Goal: Task Accomplishment & Management: Manage account settings

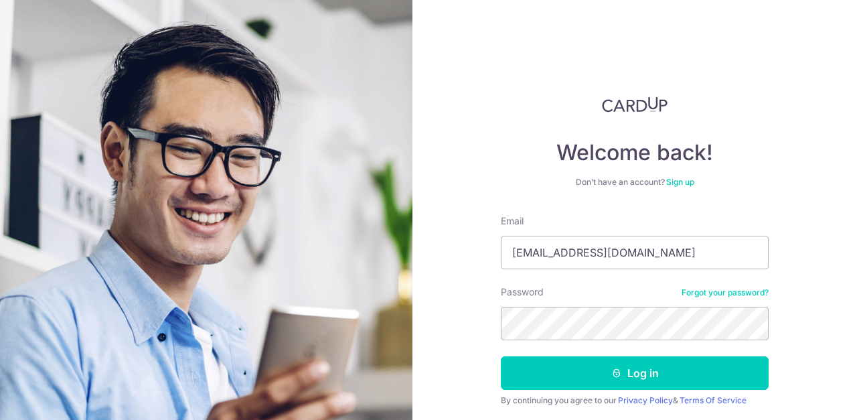
type input "[EMAIL_ADDRESS][DOMAIN_NAME]"
click at [501, 356] on button "Log in" at bounding box center [635, 372] width 268 height 33
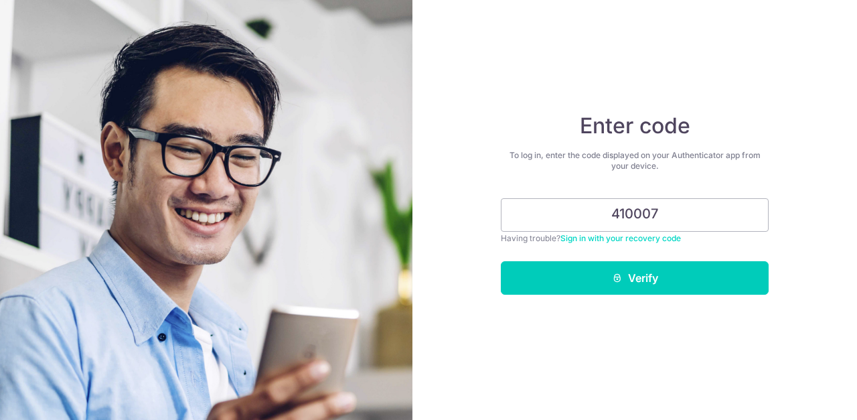
type input "410007"
click at [501, 261] on button "Verify" at bounding box center [635, 277] width 268 height 33
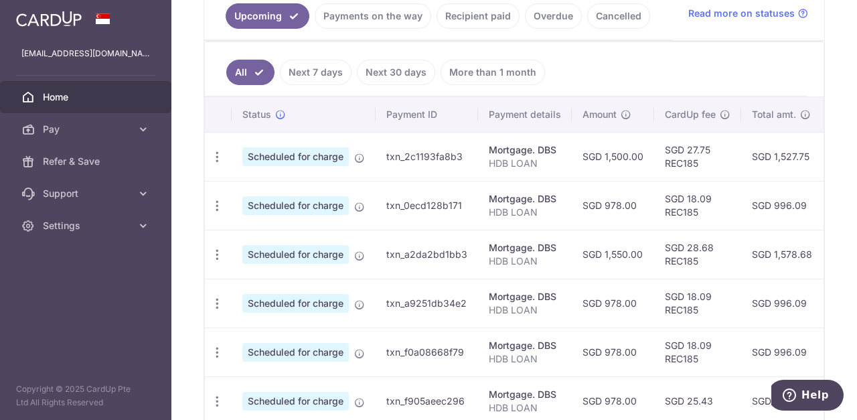
scroll to position [317, 0]
click at [214, 155] on icon "button" at bounding box center [217, 156] width 14 height 14
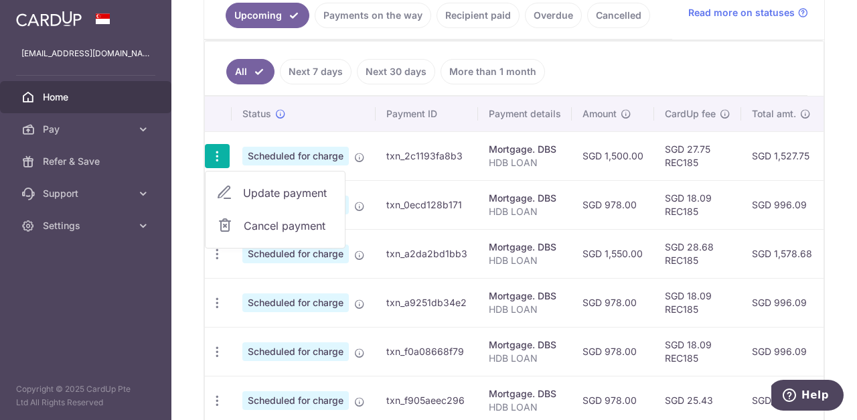
click at [255, 222] on span "Cancel payment" at bounding box center [289, 226] width 90 height 16
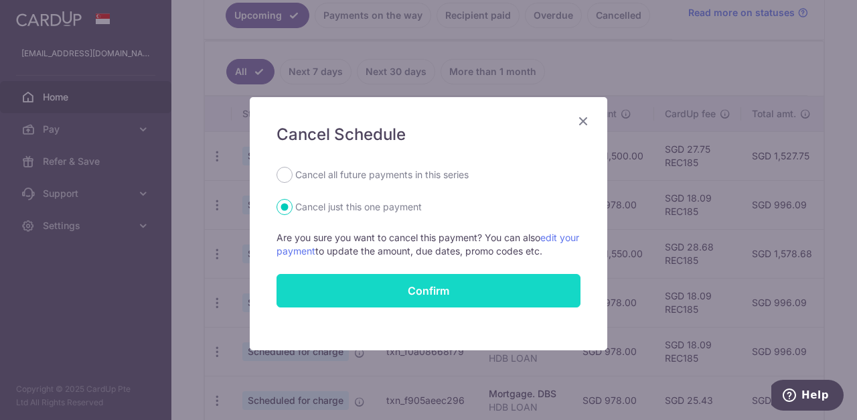
click at [376, 294] on button "Confirm" at bounding box center [428, 290] width 304 height 33
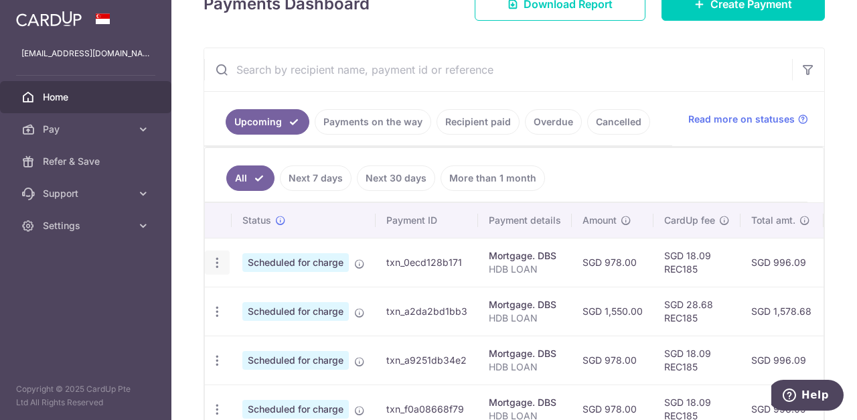
click at [214, 260] on icon "button" at bounding box center [217, 263] width 14 height 14
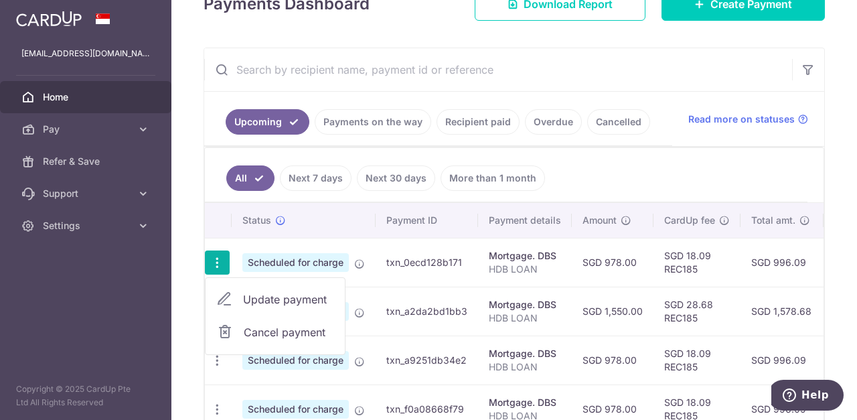
click at [248, 295] on span "Update payment" at bounding box center [288, 299] width 91 height 16
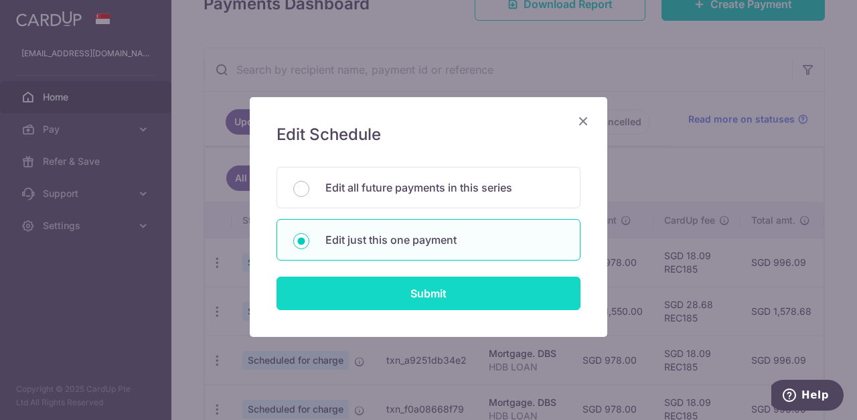
click at [333, 303] on input "Submit" at bounding box center [428, 292] width 304 height 33
radio input "true"
type input "978.00"
type input "12/10/2025"
type input "HDB LOAN"
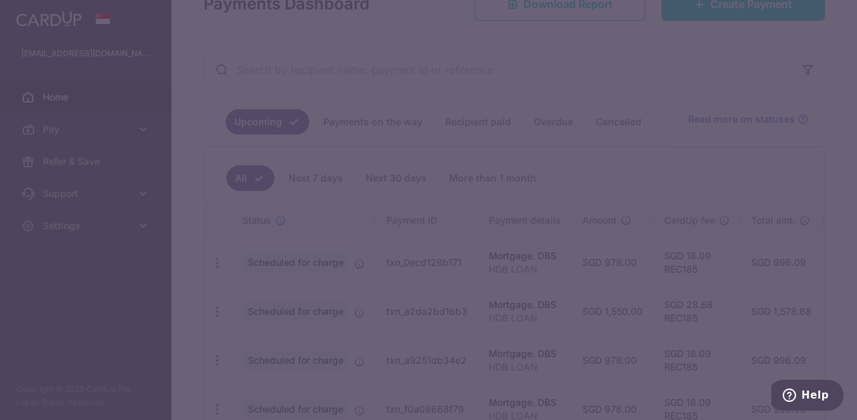
type input "REC185"
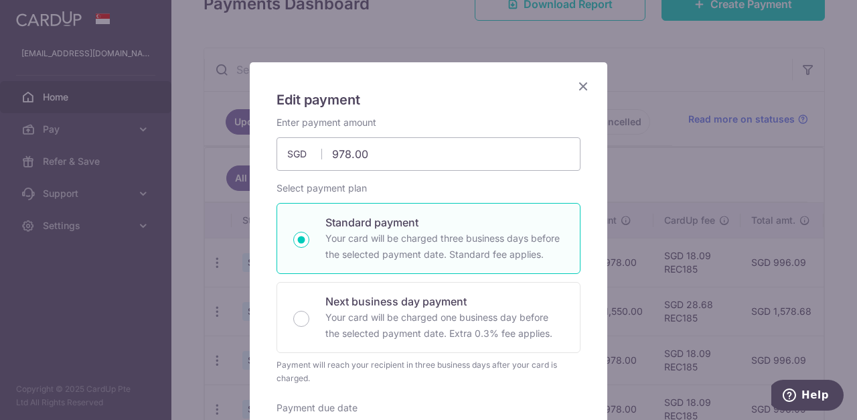
scroll to position [6, 0]
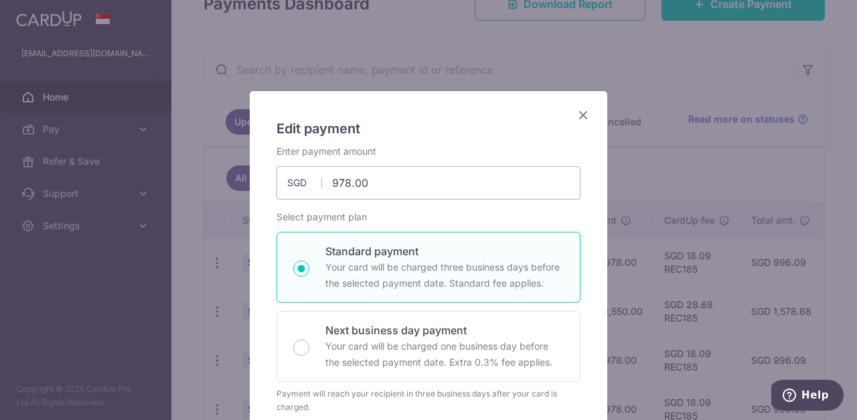
click at [577, 112] on icon "Close" at bounding box center [583, 114] width 16 height 17
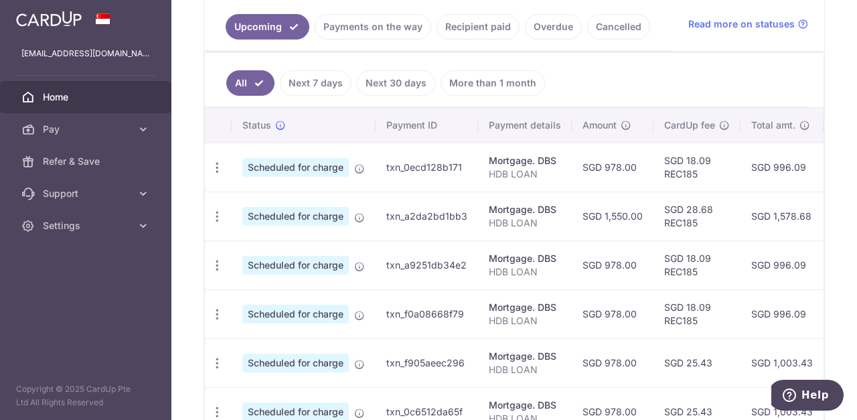
scroll to position [306, 0]
click at [216, 165] on icon "button" at bounding box center [217, 168] width 14 height 14
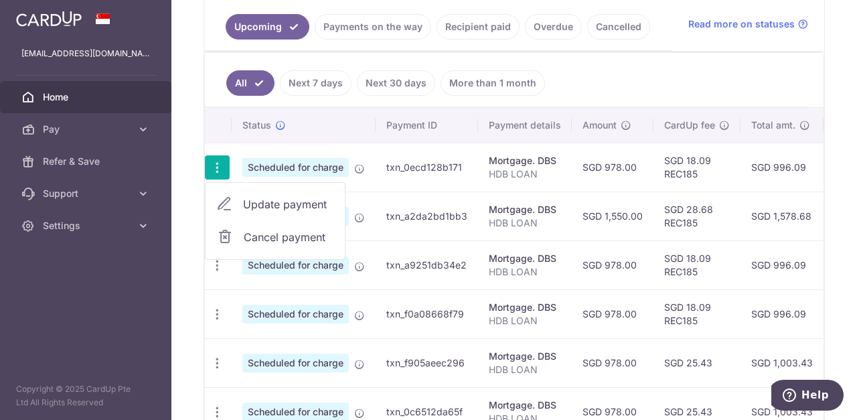
click at [254, 234] on span "Cancel payment" at bounding box center [289, 237] width 90 height 16
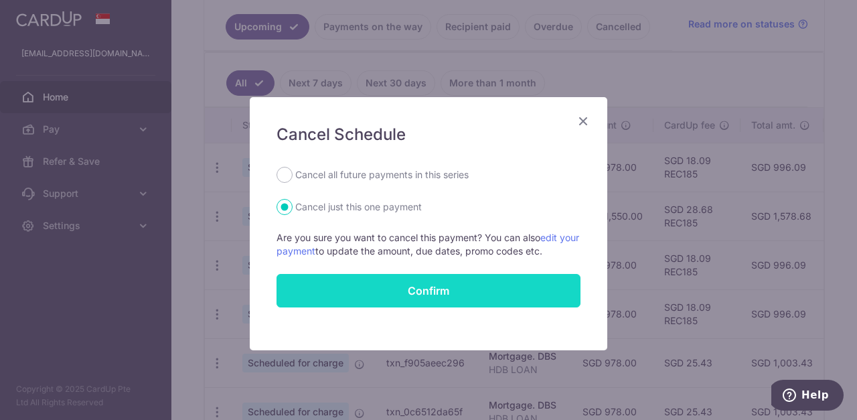
click at [400, 278] on button "Confirm" at bounding box center [428, 290] width 304 height 33
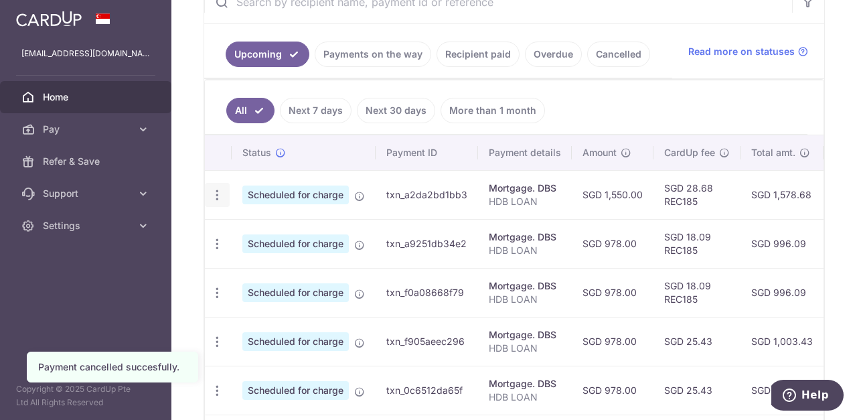
scroll to position [279, 0]
click at [212, 189] on icon "button" at bounding box center [217, 194] width 14 height 14
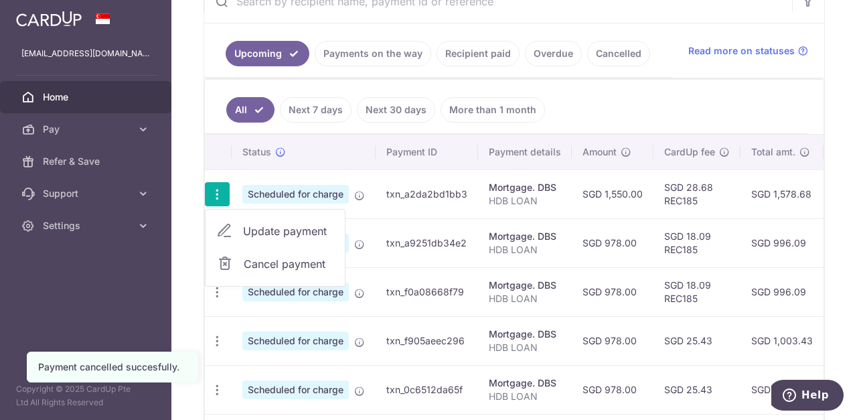
click at [254, 228] on span "Update payment" at bounding box center [288, 231] width 91 height 16
radio input "true"
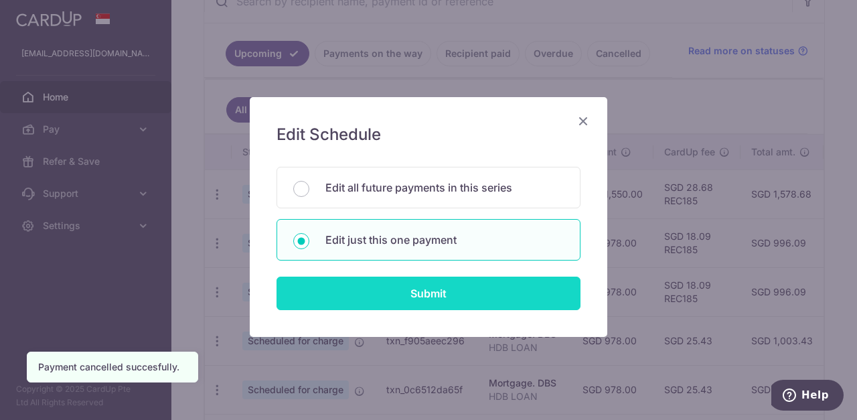
click at [361, 297] on input "Submit" at bounding box center [428, 292] width 304 height 33
radio input "true"
type input "1,550.00"
type input "[DATE]"
type input "HDB LOAN"
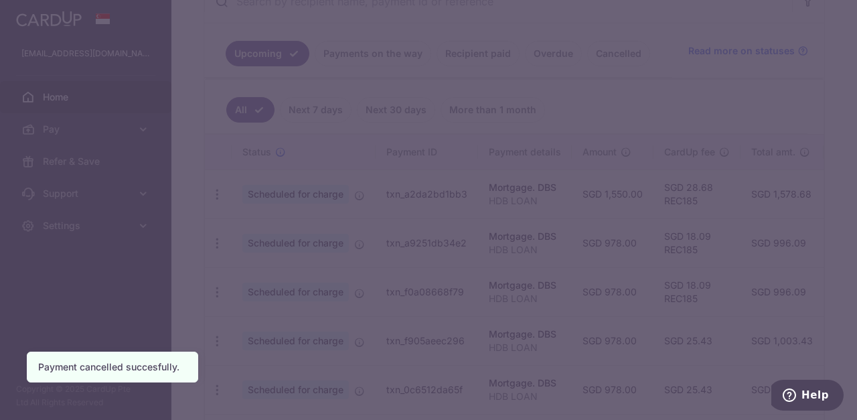
type input "REC185"
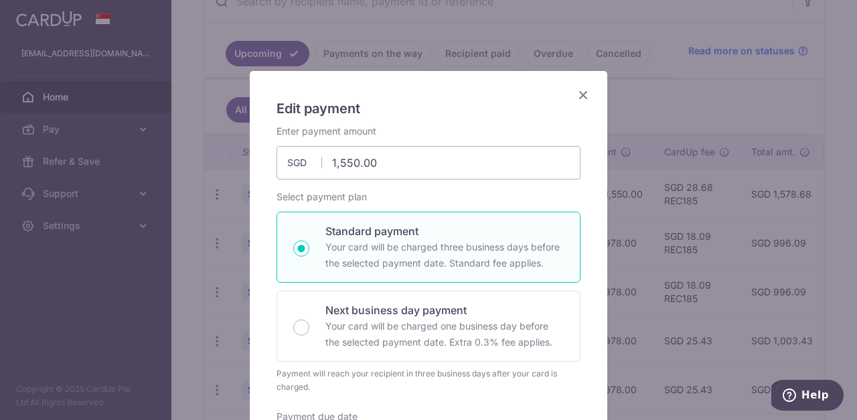
scroll to position [9, 0]
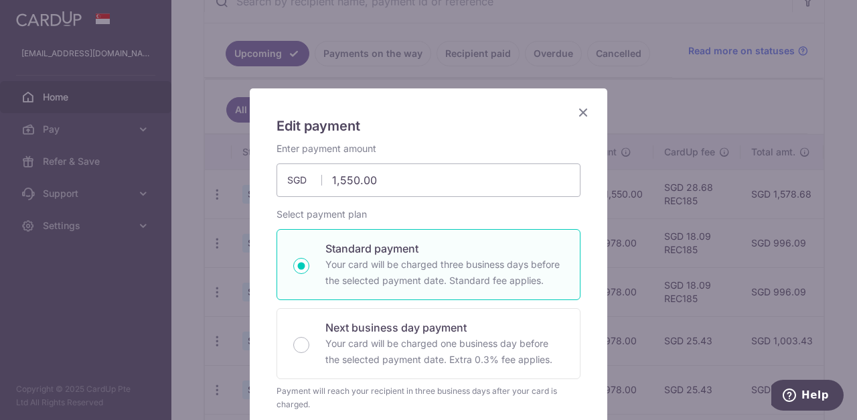
drag, startPoint x: 471, startPoint y: 148, endPoint x: 582, endPoint y: 111, distance: 117.1
click at [582, 111] on icon "Close" at bounding box center [583, 112] width 16 height 17
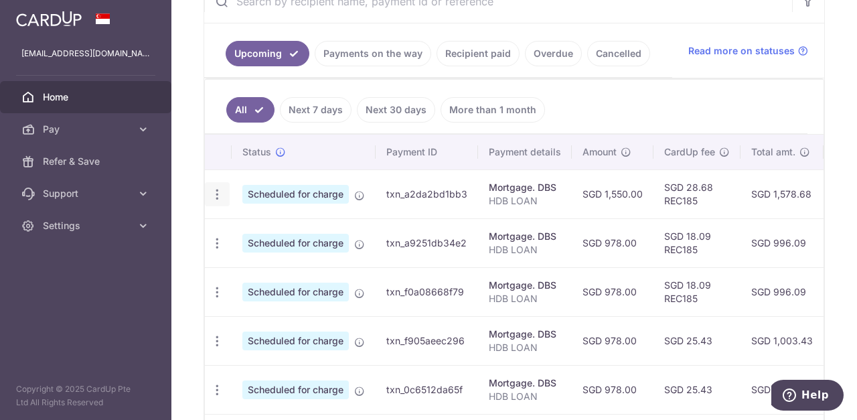
click at [218, 193] on icon "button" at bounding box center [217, 194] width 14 height 14
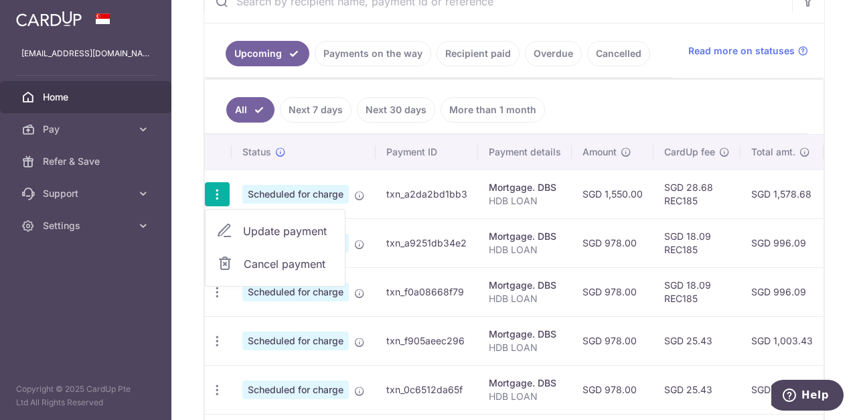
click at [254, 252] on link "Cancel payment" at bounding box center [275, 263] width 139 height 33
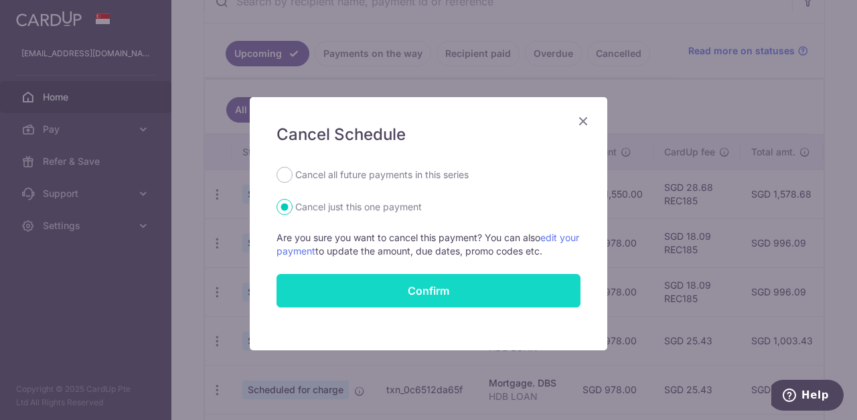
click at [323, 292] on button "Confirm" at bounding box center [428, 290] width 304 height 33
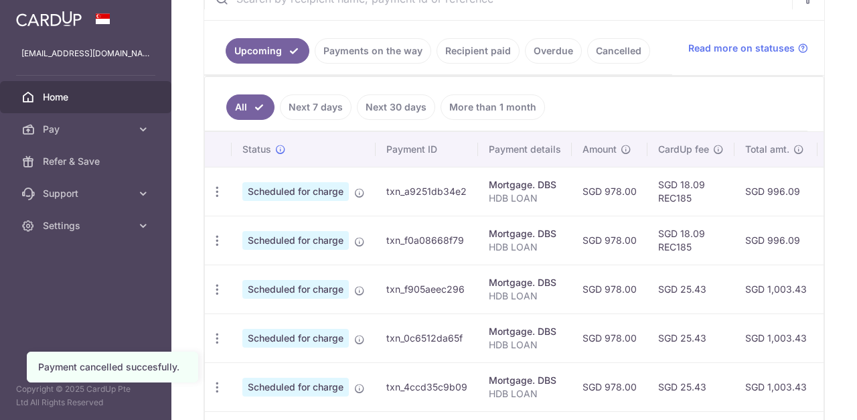
scroll to position [283, 0]
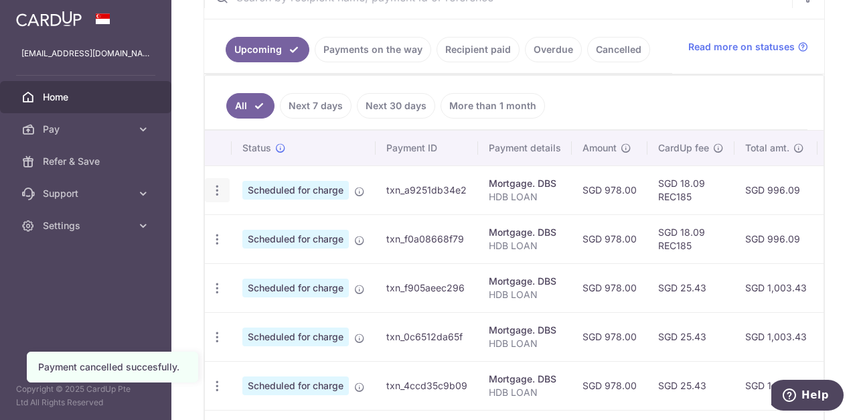
click at [216, 193] on div "Update payment Cancel payment" at bounding box center [217, 190] width 25 height 25
click at [218, 185] on icon "button" at bounding box center [217, 190] width 14 height 14
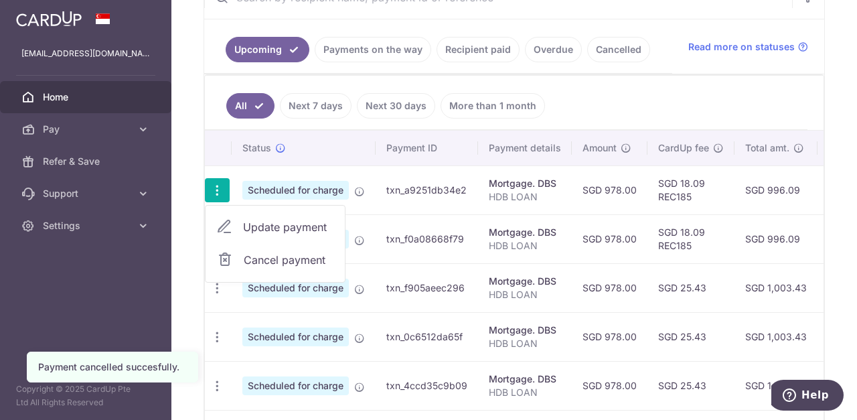
click at [266, 223] on span "Update payment" at bounding box center [288, 227] width 91 height 16
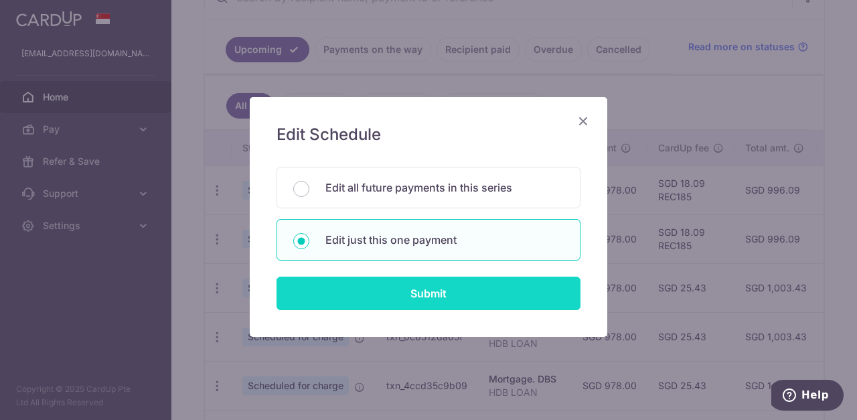
click at [362, 301] on input "Submit" at bounding box center [428, 292] width 304 height 33
radio input "true"
type input "978.00"
type input "12/11/2025"
type input "HDB LOAN"
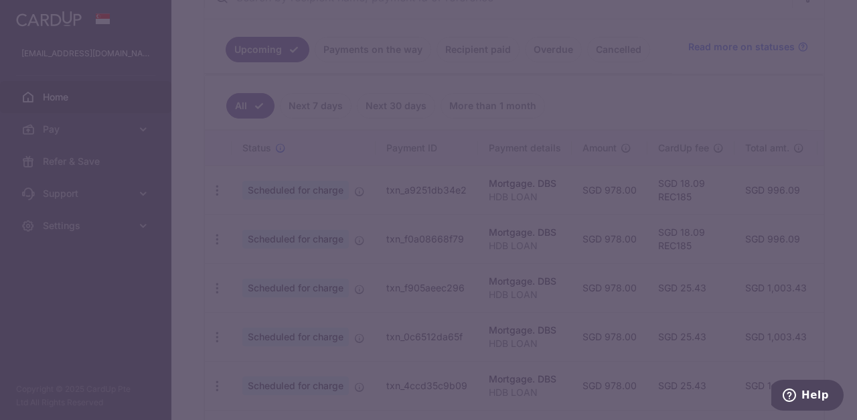
type input "REC185"
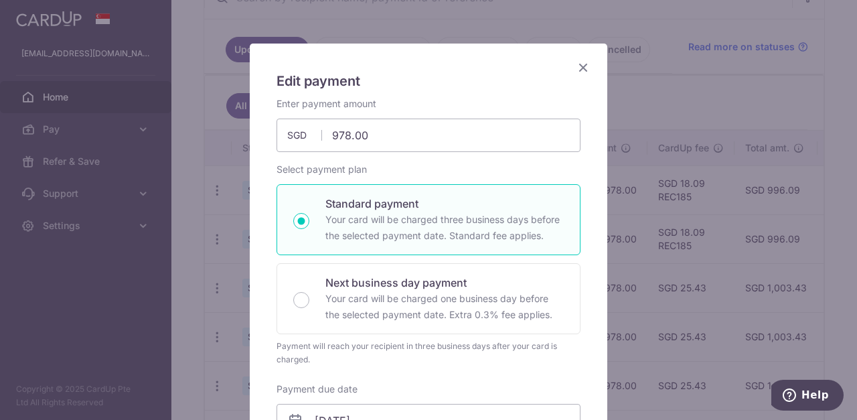
scroll to position [0, 0]
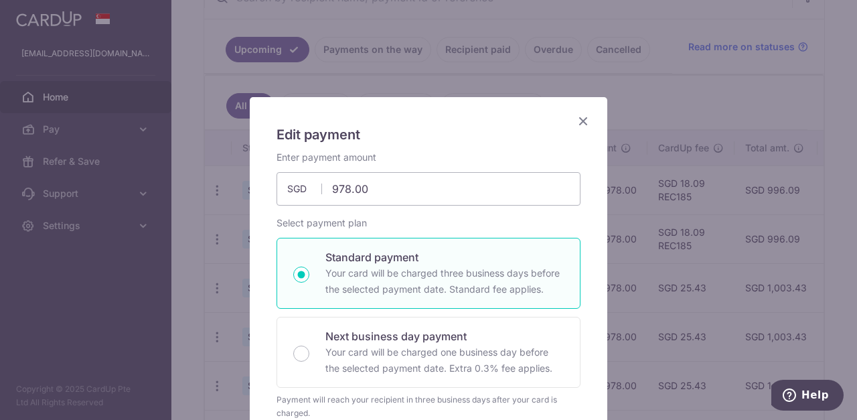
click at [588, 118] on icon "Close" at bounding box center [583, 120] width 16 height 17
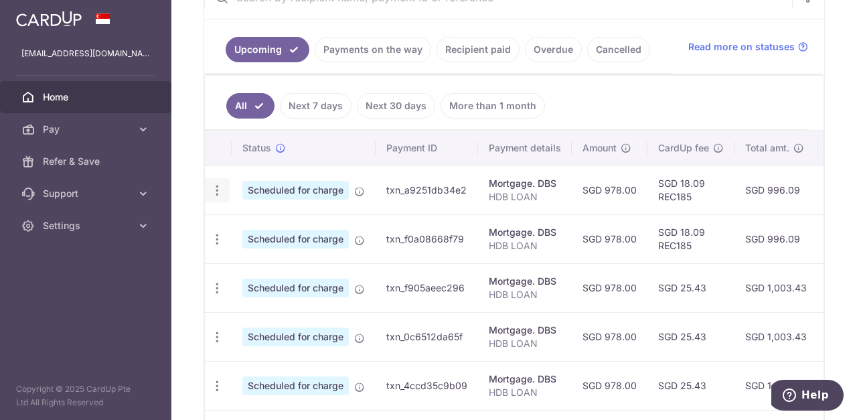
click at [211, 183] on icon "button" at bounding box center [217, 190] width 14 height 14
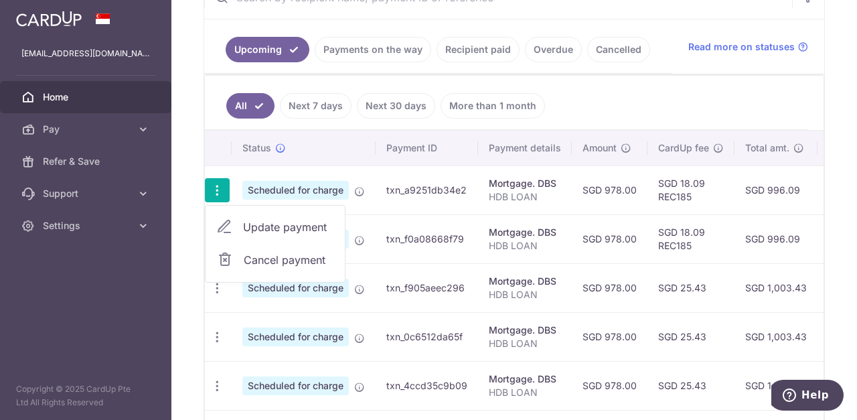
click at [258, 258] on span "Cancel payment" at bounding box center [289, 260] width 90 height 16
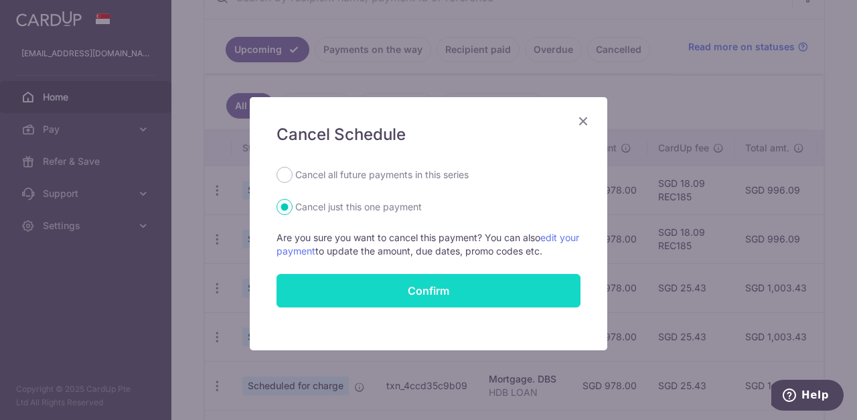
click at [355, 285] on button "Confirm" at bounding box center [428, 290] width 304 height 33
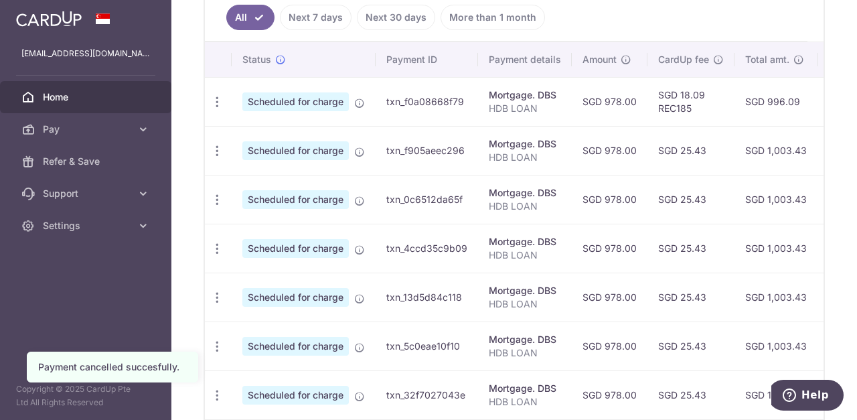
scroll to position [372, 0]
click at [214, 96] on icon "button" at bounding box center [217, 102] width 14 height 14
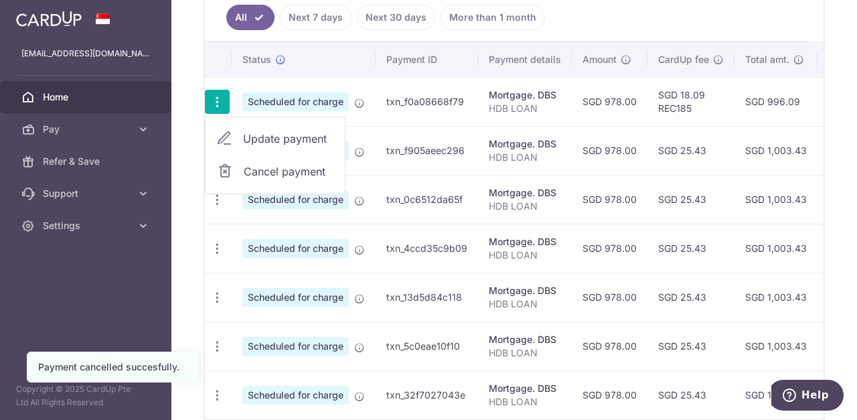
click at [274, 133] on span "Update payment" at bounding box center [288, 139] width 91 height 16
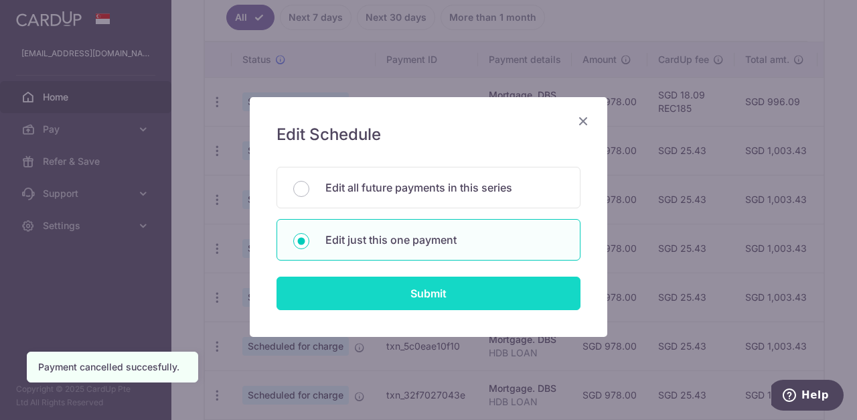
click at [353, 301] on input "Submit" at bounding box center [428, 292] width 304 height 33
radio input "true"
type input "978.00"
type input "[DATE]"
type input "HDB LOAN"
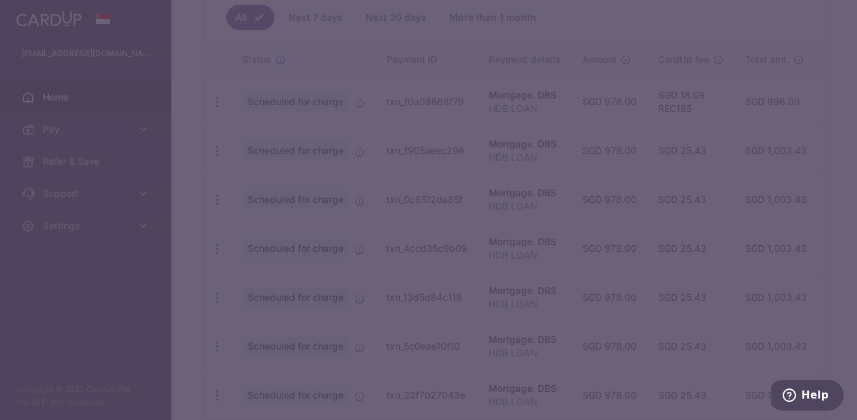
type input "REC185"
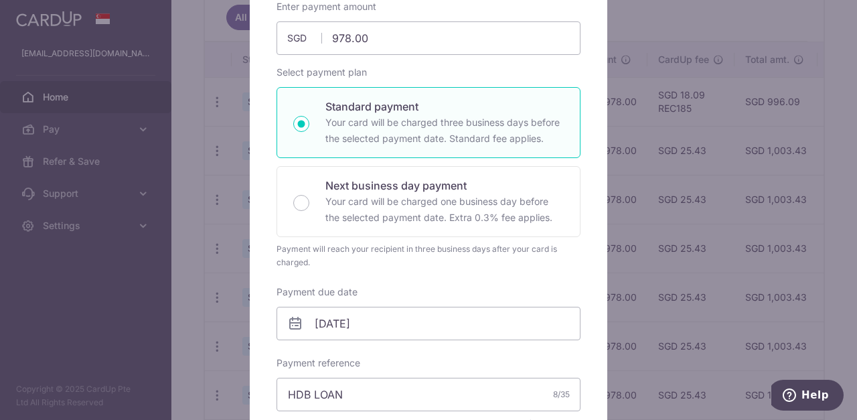
scroll to position [0, 0]
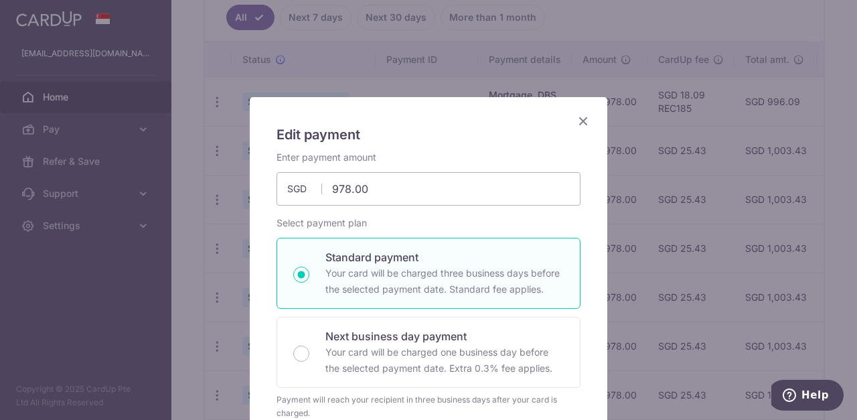
click at [584, 121] on icon "Close" at bounding box center [583, 120] width 16 height 17
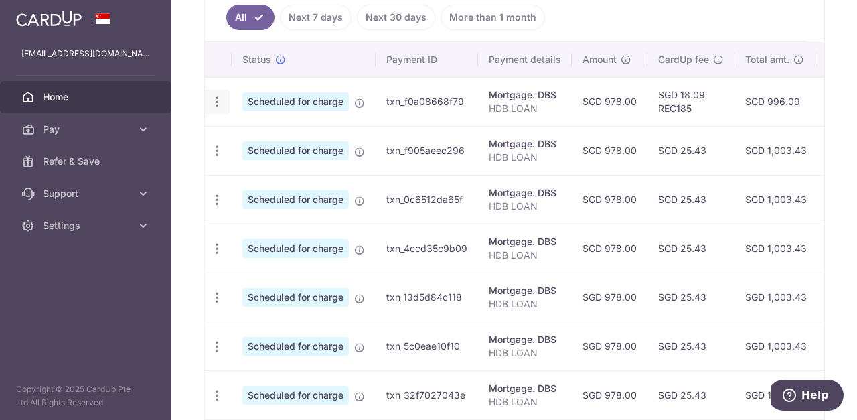
click at [217, 102] on icon "button" at bounding box center [217, 102] width 14 height 14
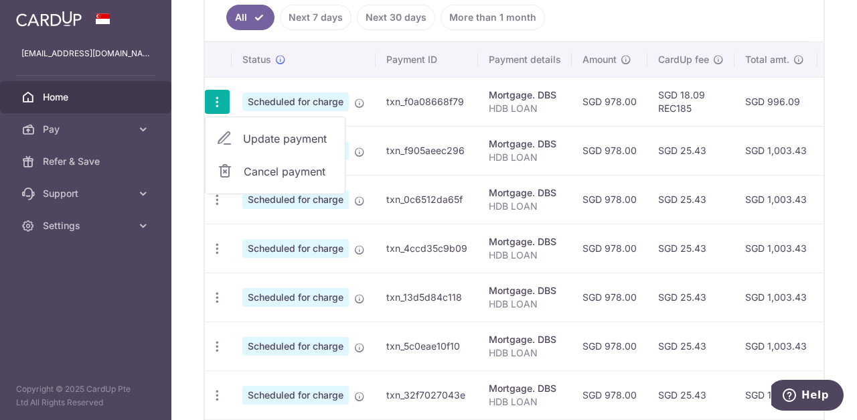
click at [256, 165] on span "Cancel payment" at bounding box center [289, 171] width 90 height 16
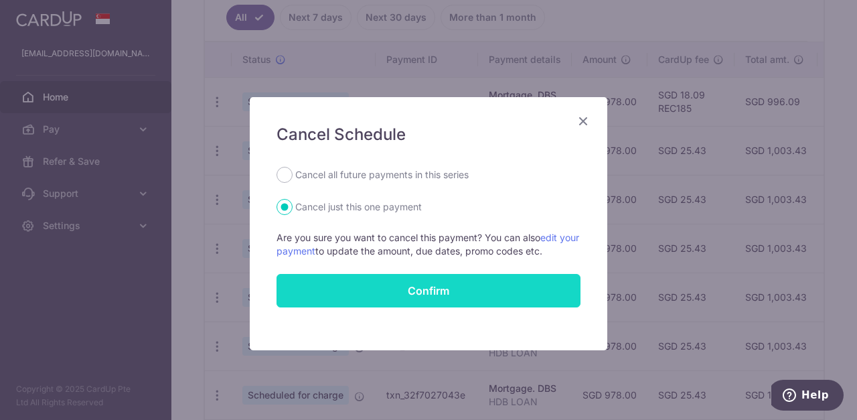
click at [354, 290] on button "Confirm" at bounding box center [428, 290] width 304 height 33
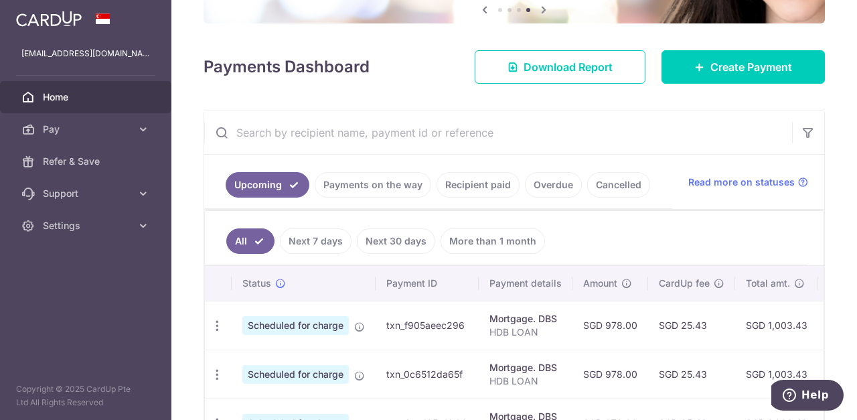
scroll to position [148, 0]
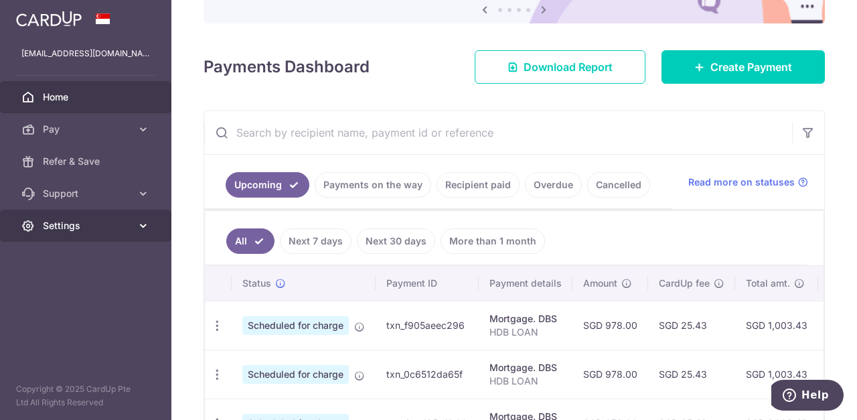
click at [52, 219] on span "Settings" at bounding box center [87, 225] width 88 height 13
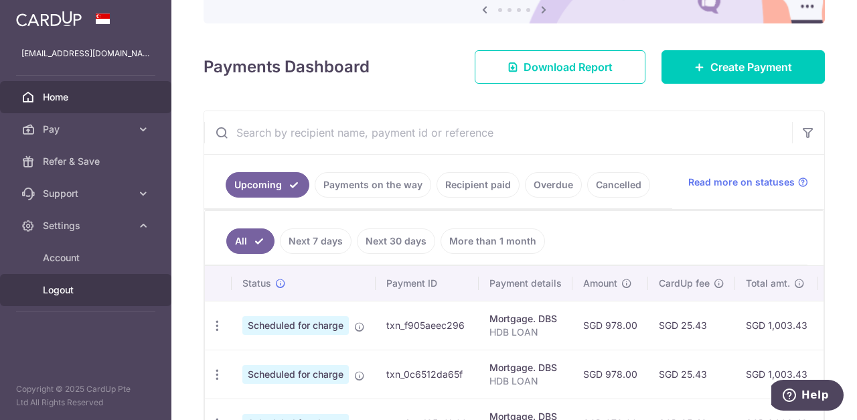
click at [58, 289] on span "Logout" at bounding box center [87, 289] width 88 height 13
